Goal: Information Seeking & Learning: Learn about a topic

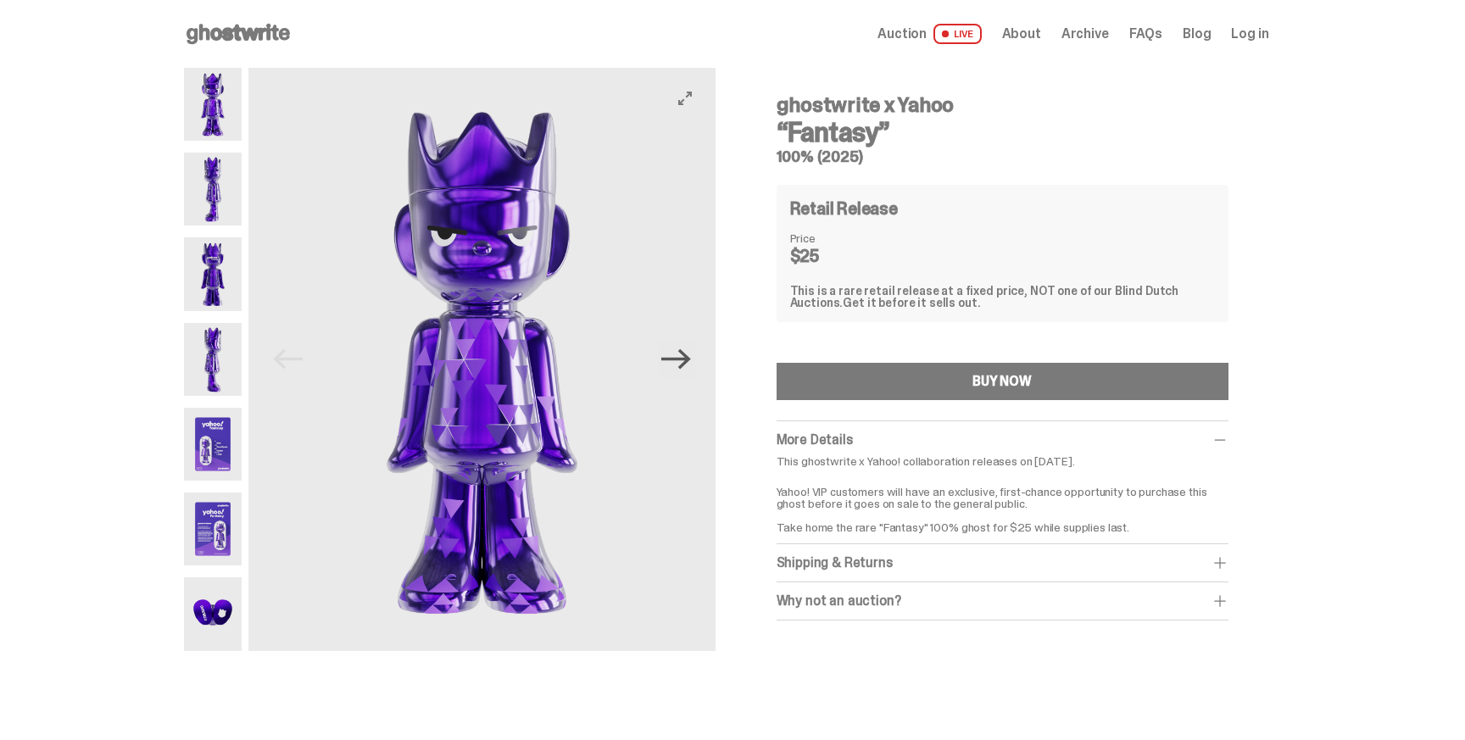
click at [683, 359] on icon "Next" at bounding box center [676, 359] width 30 height 20
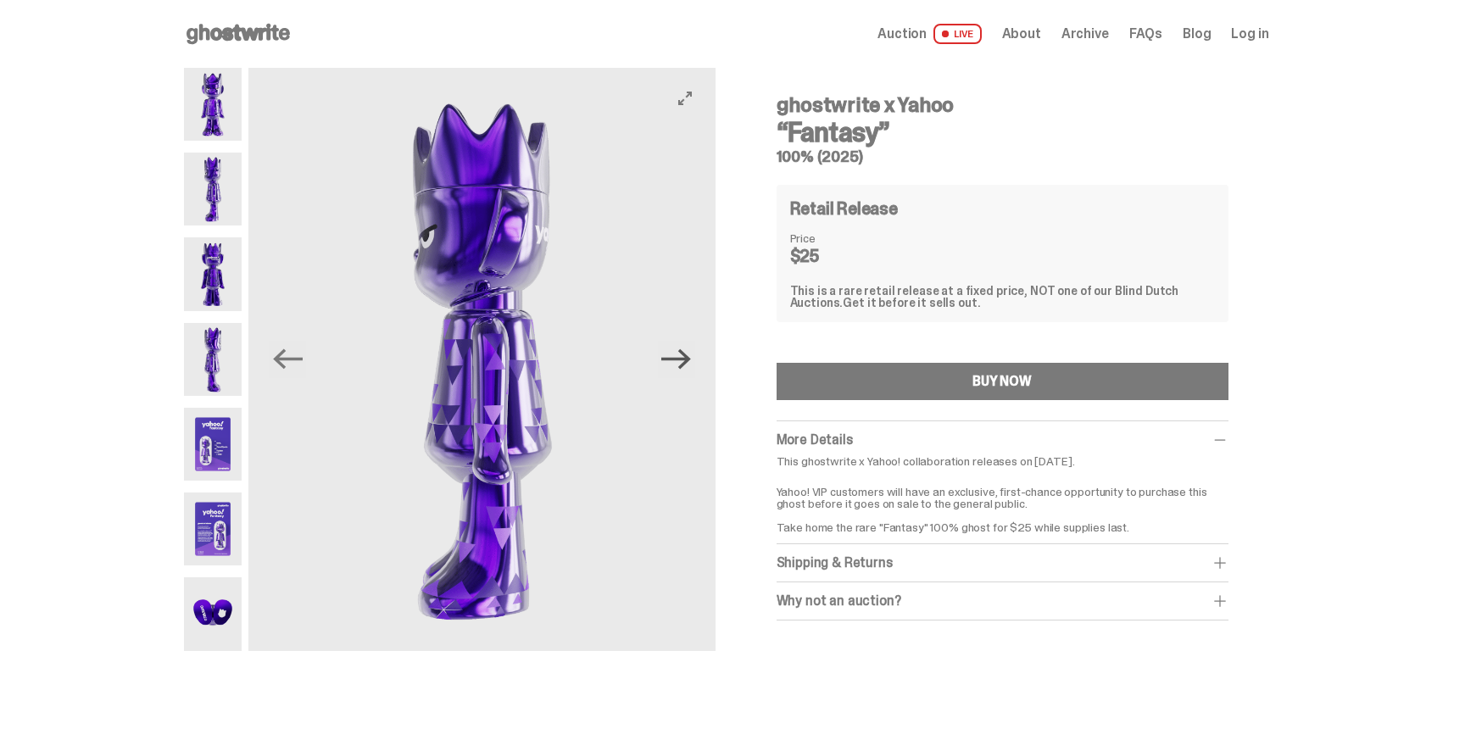
click at [683, 359] on icon "Next" at bounding box center [676, 359] width 30 height 20
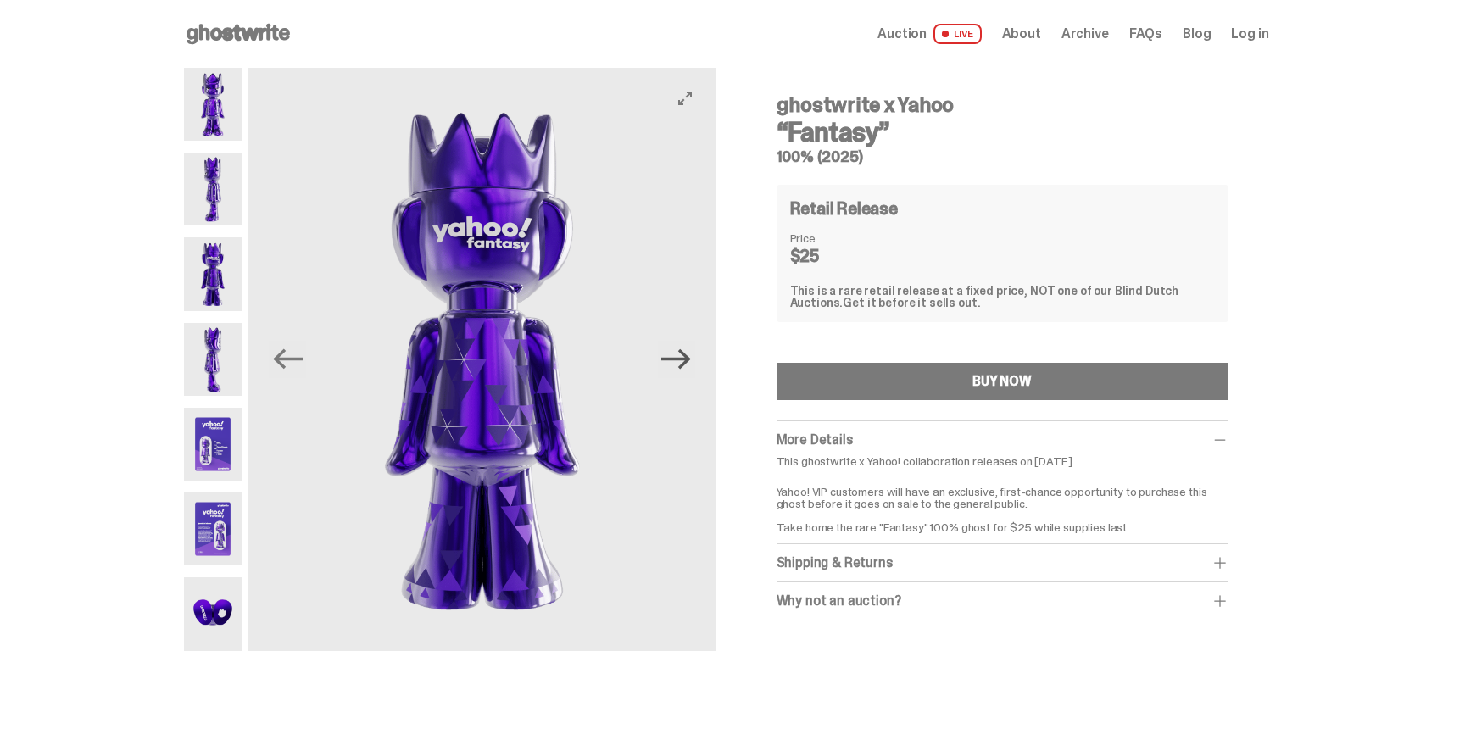
click at [683, 359] on icon "Next" at bounding box center [676, 359] width 30 height 20
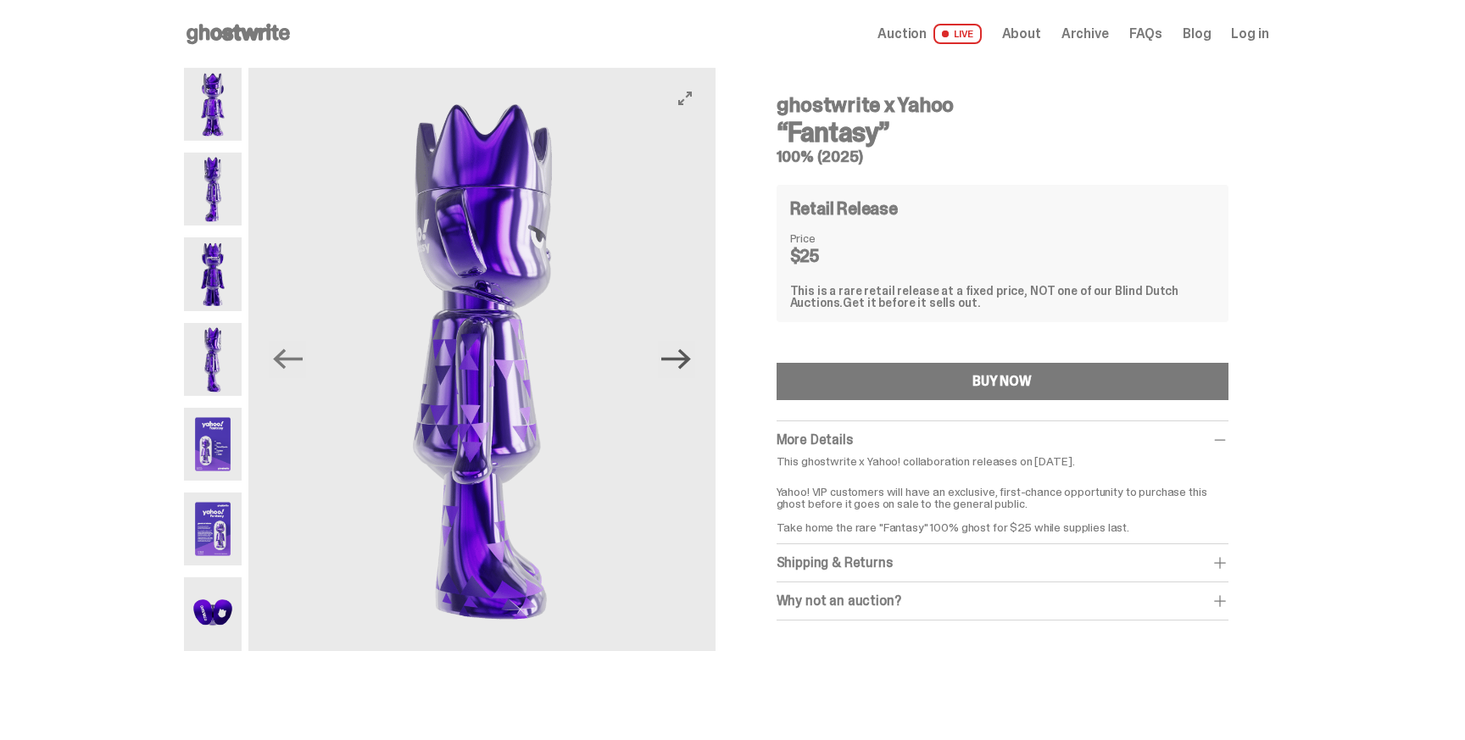
click at [683, 359] on icon "Next" at bounding box center [676, 359] width 30 height 20
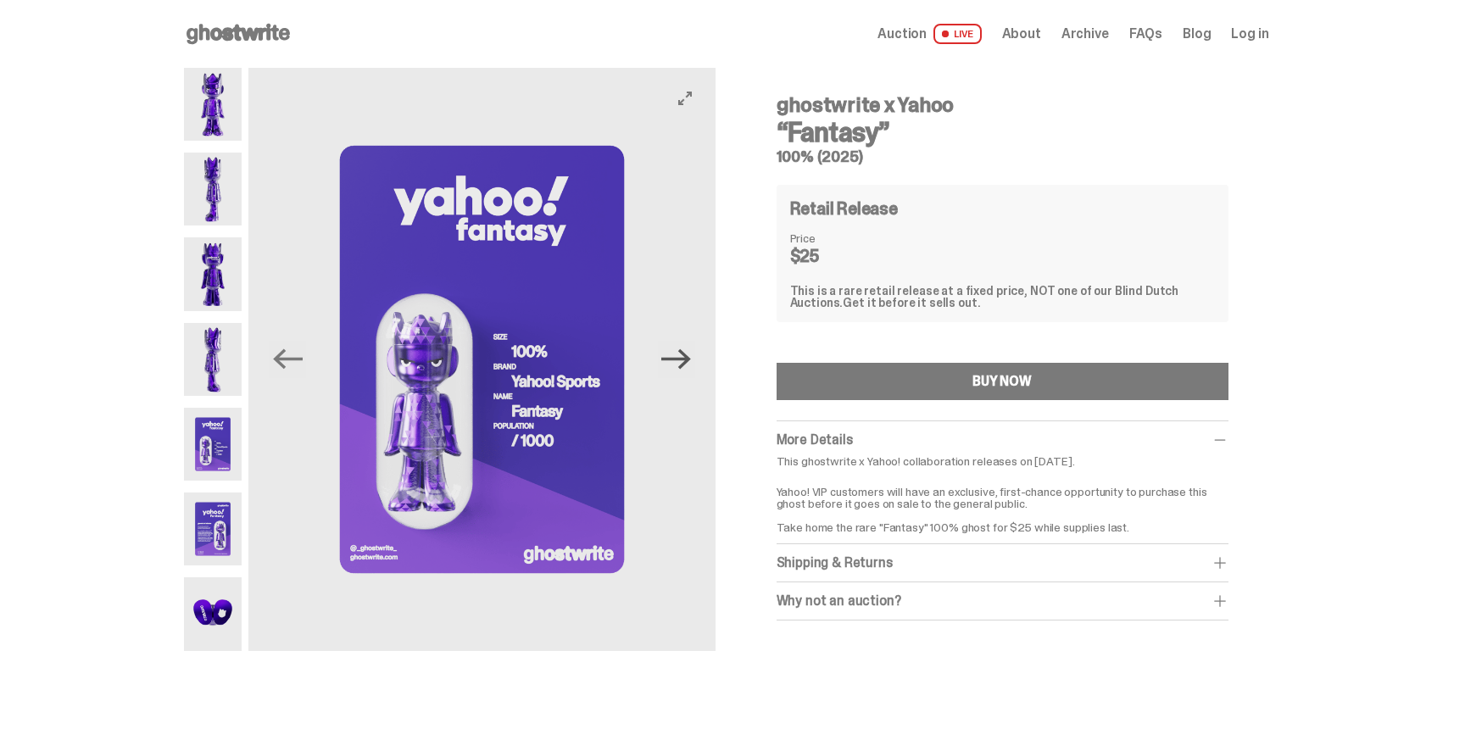
click at [683, 359] on icon "Next" at bounding box center [676, 359] width 30 height 20
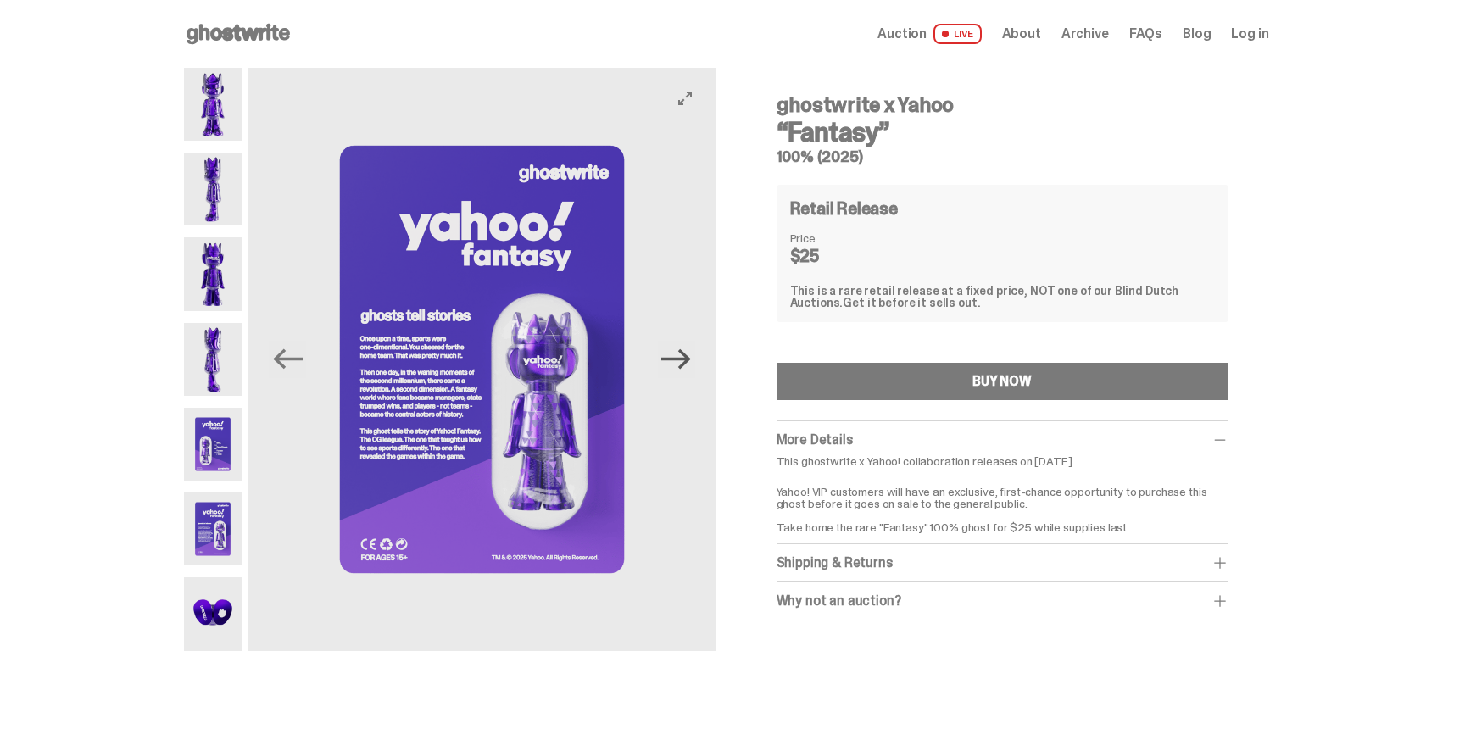
click at [678, 360] on icon "Next" at bounding box center [676, 359] width 30 height 20
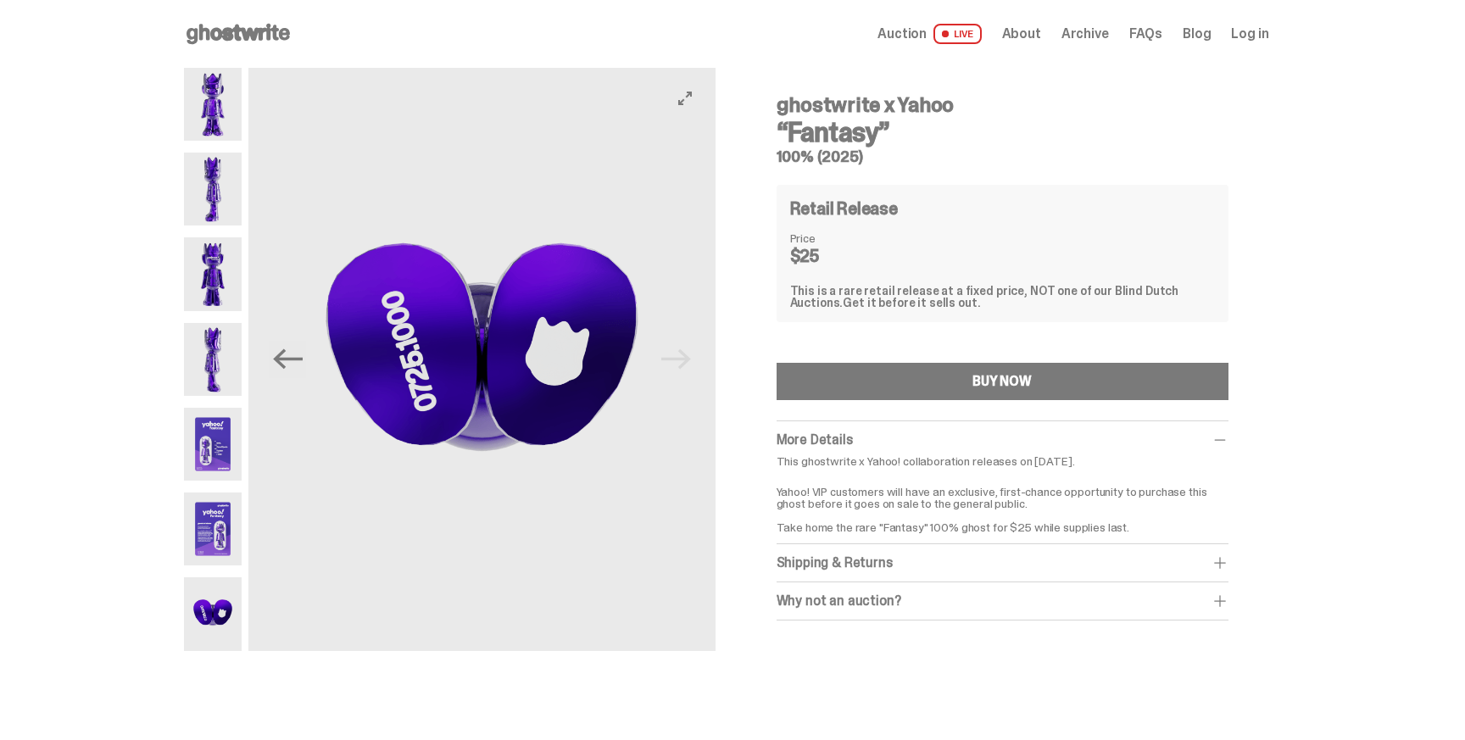
click at [678, 360] on img at bounding box center [481, 359] width 466 height 583
click at [231, 459] on img at bounding box center [213, 444] width 59 height 73
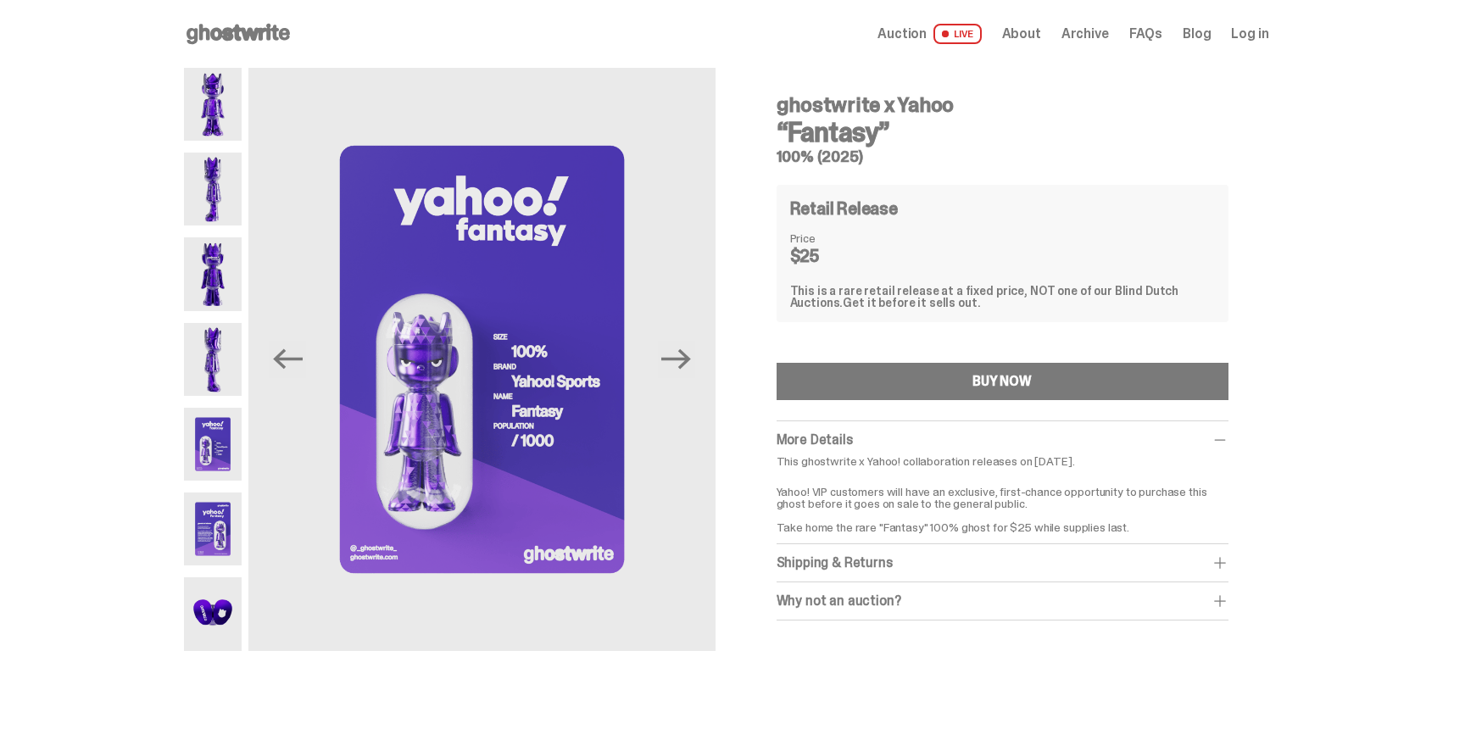
click at [216, 517] on img at bounding box center [213, 529] width 59 height 73
